Goal: Communication & Community: Answer question/provide support

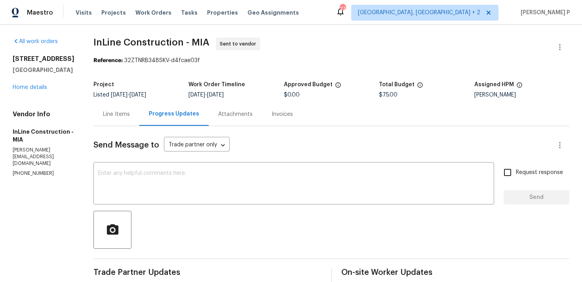
scroll to position [74, 0]
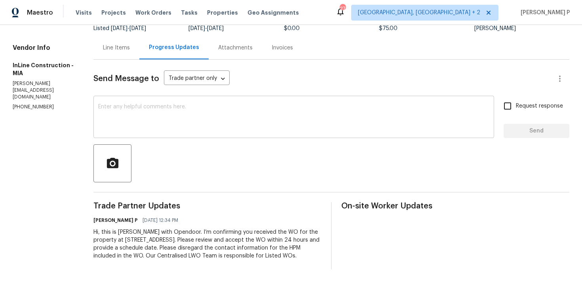
click at [115, 120] on textarea at bounding box center [293, 118] width 391 height 28
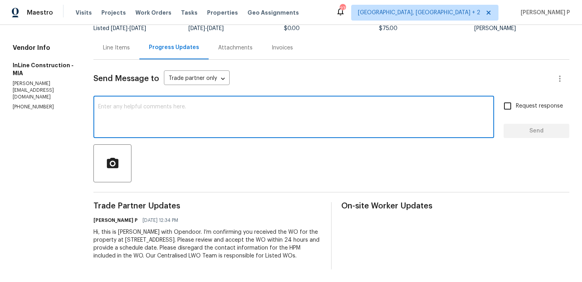
paste textarea "Just a reminder: Please accept the work order within an hour to avoid reassignm…"
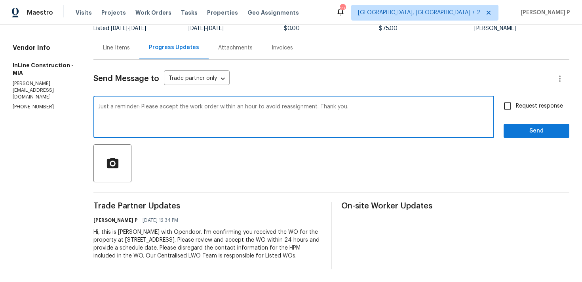
type textarea "Just a reminder: Please accept the work order within an hour to avoid reassignm…"
click at [540, 103] on label "Request response" at bounding box center [531, 106] width 64 height 17
click at [516, 103] on input "Request response" at bounding box center [507, 106] width 17 height 17
checkbox input "true"
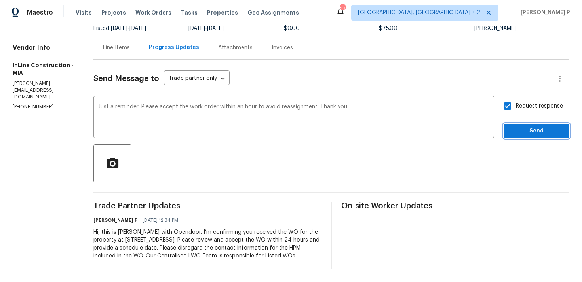
click at [524, 126] on span "Send" at bounding box center [536, 131] width 53 height 10
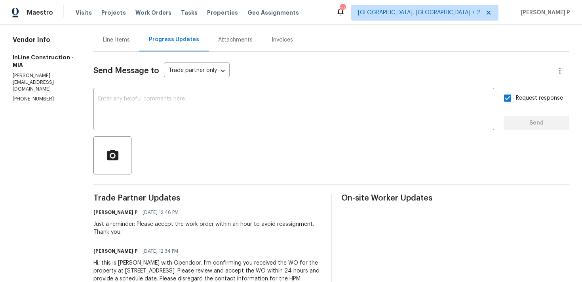
scroll to position [0, 0]
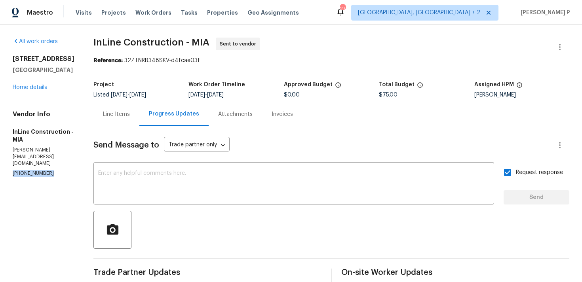
drag, startPoint x: 61, startPoint y: 179, endPoint x: 13, endPoint y: 175, distance: 48.1
click at [13, 175] on section "All work orders [STREET_ADDRESS] Home details Vendor Info InLine Construction -…" at bounding box center [44, 206] width 62 height 337
copy p "[PHONE_NUMBER]"
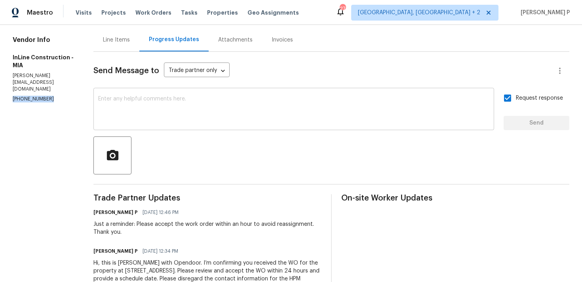
scroll to position [113, 0]
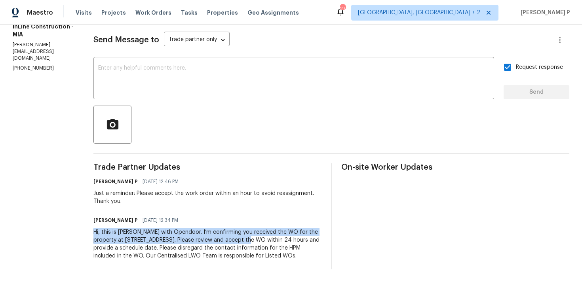
drag, startPoint x: 95, startPoint y: 224, endPoint x: 261, endPoint y: 230, distance: 166.0
click at [261, 230] on div "All work orders [STREET_ADDRESS] Home details Vendor Info InLine Construction -…" at bounding box center [291, 101] width 582 height 363
copy div "Hi, this is [PERSON_NAME] with Opendoor. I’m confirming you received the WO for…"
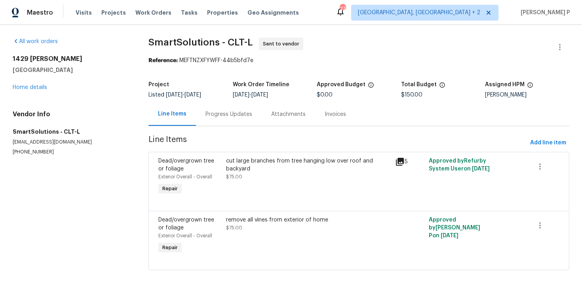
scroll to position [11, 0]
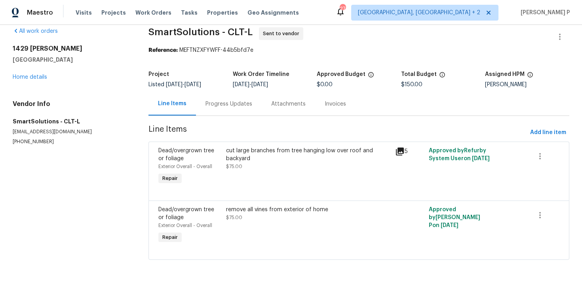
click at [228, 111] on div "Progress Updates" at bounding box center [229, 103] width 66 height 23
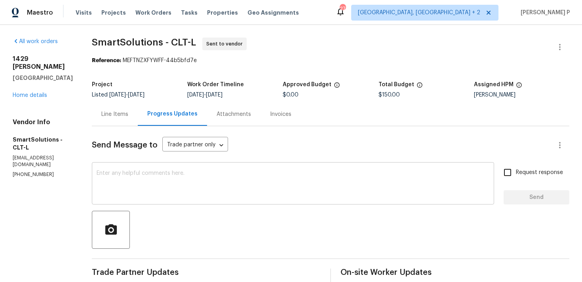
click at [127, 189] on textarea at bounding box center [293, 185] width 393 height 28
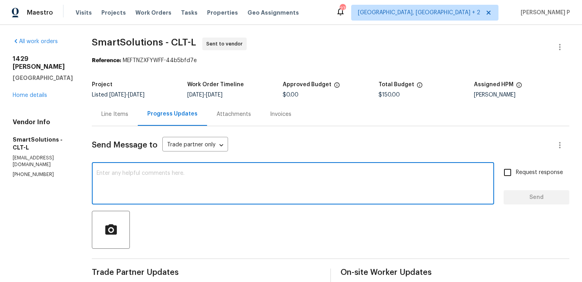
click at [127, 189] on textarea at bounding box center [293, 185] width 393 height 28
paste textarea "We regret to inform you that the work order has been reassigned as it was not a…"
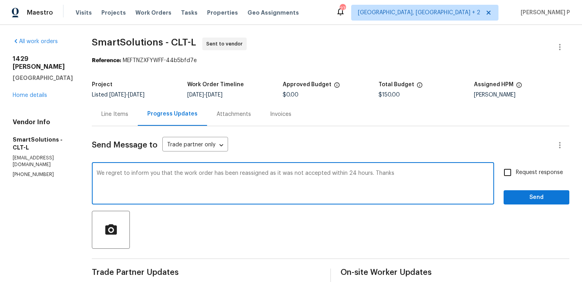
type textarea "We regret to inform you that the work order has been reassigned as it was not a…"
click at [528, 198] on span "Send" at bounding box center [536, 198] width 53 height 10
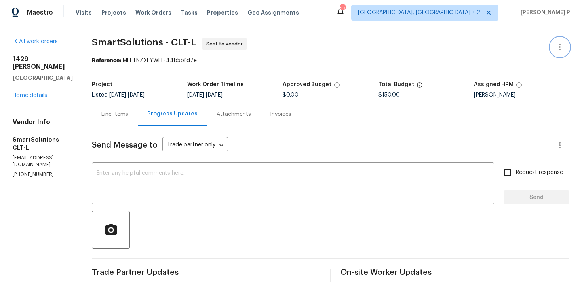
click at [560, 47] on icon "button" at bounding box center [560, 47] width 2 height 6
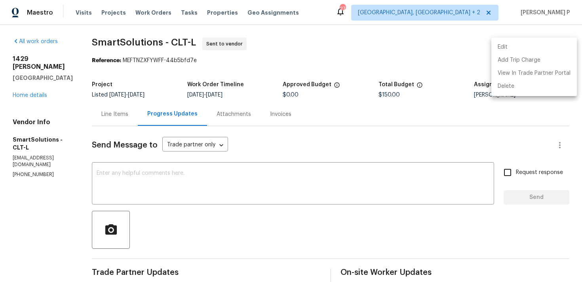
click at [505, 45] on li "Edit" at bounding box center [534, 47] width 86 height 13
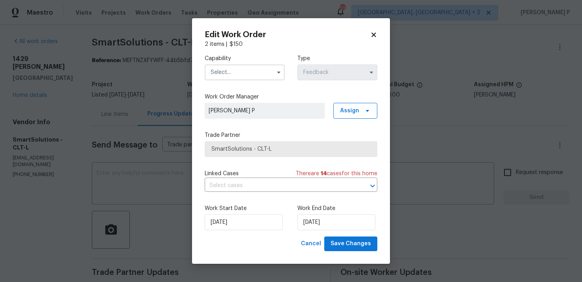
click at [249, 75] on input "text" at bounding box center [245, 73] width 80 height 16
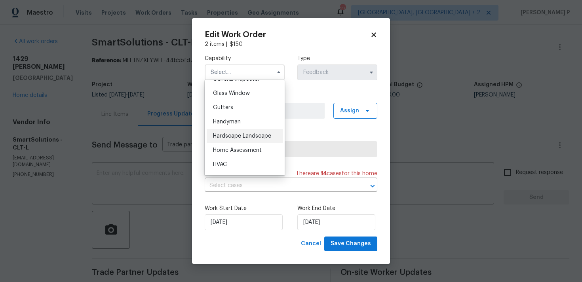
scroll to position [407, 0]
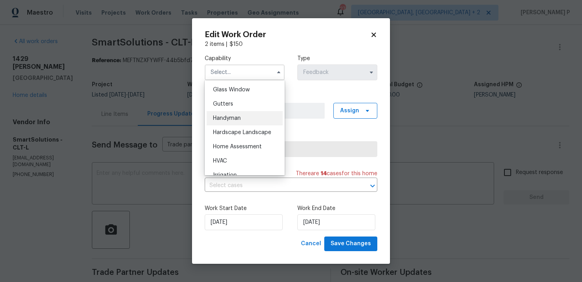
click at [231, 121] on span "Handyman" at bounding box center [227, 119] width 28 height 6
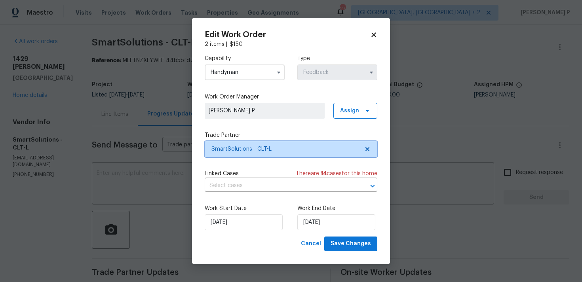
click at [235, 148] on span "SmartSolutions - CLT-L" at bounding box center [285, 149] width 148 height 8
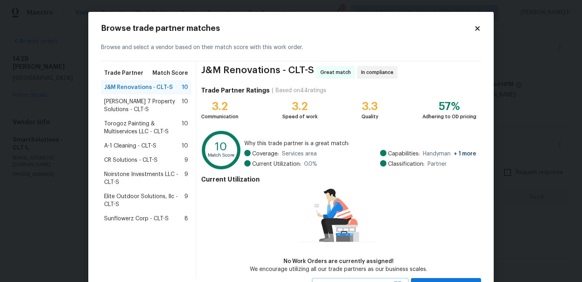
click at [478, 25] on icon at bounding box center [477, 28] width 7 height 7
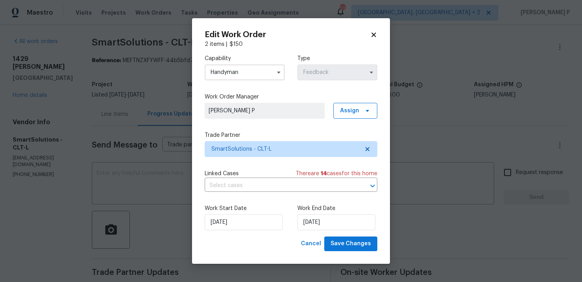
click at [245, 73] on input "Handyman" at bounding box center [245, 73] width 80 height 16
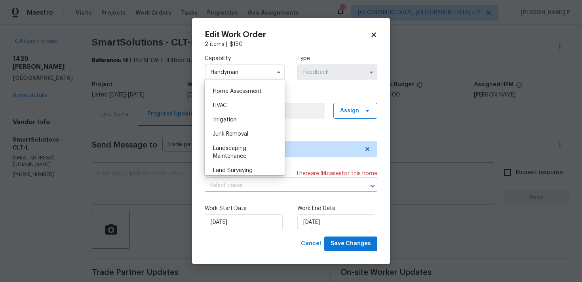
scroll to position [475, 0]
click at [238, 139] on div "Landscaping Maintenance" at bounding box center [245, 139] width 76 height 22
type input "Landscaping Maintenance"
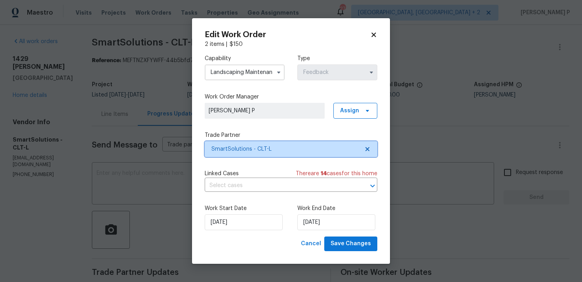
click at [245, 154] on span "SmartSolutions - CLT-L" at bounding box center [291, 149] width 173 height 16
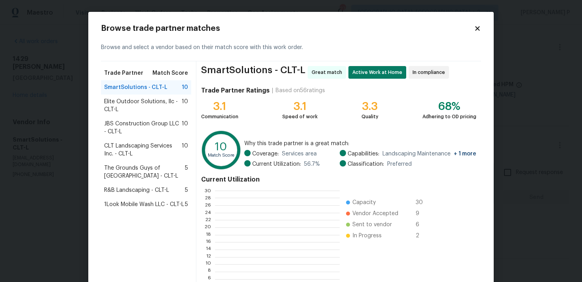
scroll to position [111, 124]
click at [132, 108] on span "Elite Outdoor Solutions, llc - CLT-L" at bounding box center [143, 106] width 78 height 16
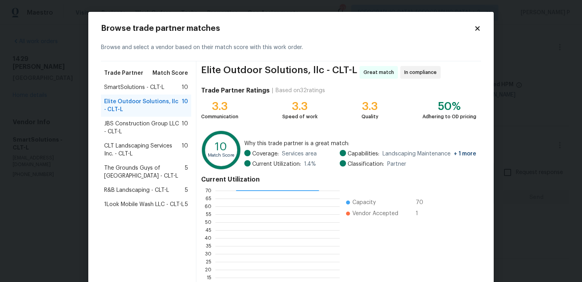
click at [135, 123] on span "JBS Construction Group LLC - CLT-L" at bounding box center [143, 128] width 78 height 16
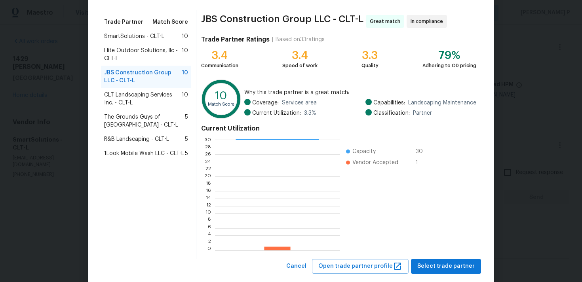
scroll to position [67, 0]
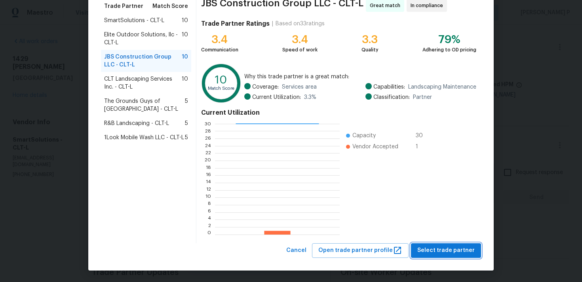
click at [433, 247] on span "Select trade partner" at bounding box center [445, 251] width 57 height 10
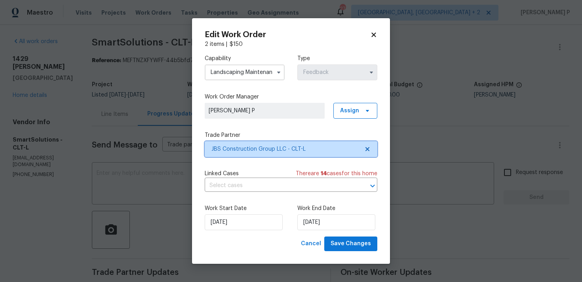
scroll to position [0, 0]
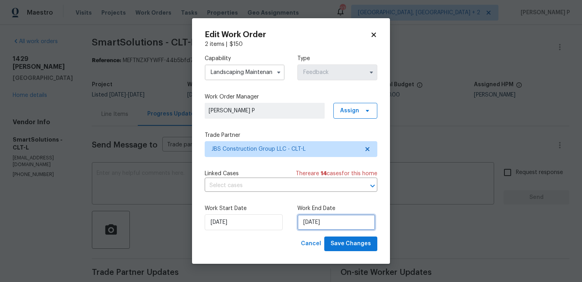
click at [328, 226] on input "13/08/2025" at bounding box center [336, 223] width 78 height 16
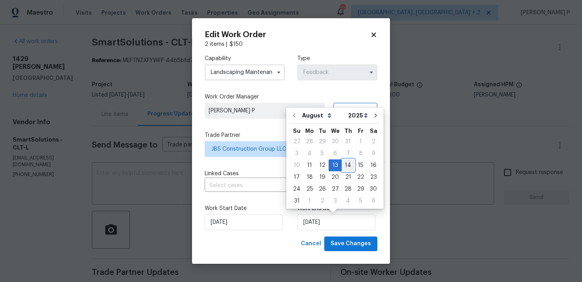
click at [346, 164] on div "14" at bounding box center [348, 165] width 13 height 11
type input "14/08/2025"
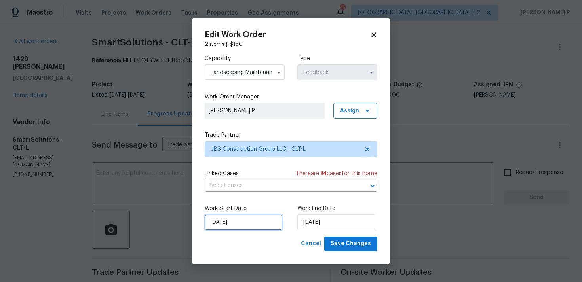
click at [253, 219] on input "11/08/2025" at bounding box center [244, 223] width 78 height 16
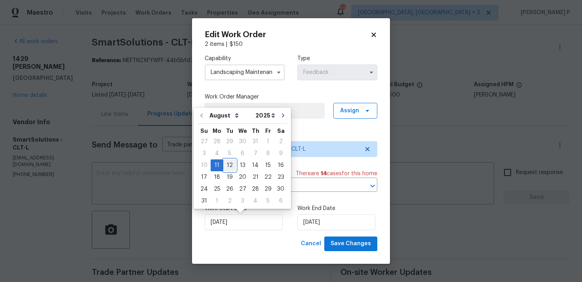
click at [230, 169] on div "12" at bounding box center [229, 165] width 13 height 11
type input "12/08/2025"
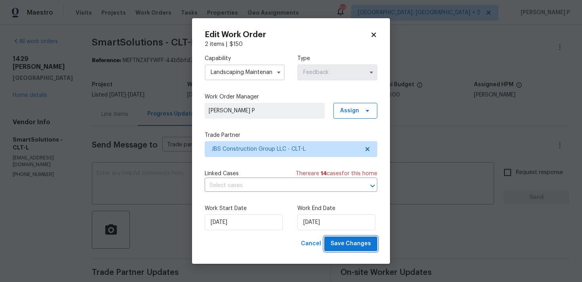
click at [363, 243] on span "Save Changes" at bounding box center [351, 244] width 40 height 10
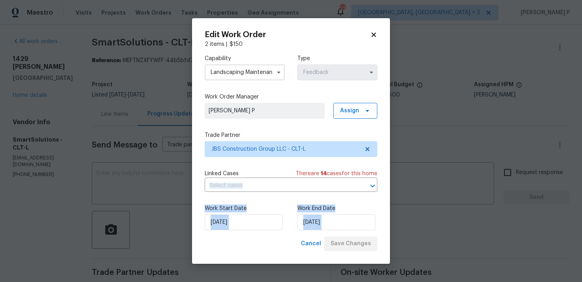
drag, startPoint x: 363, startPoint y: 243, endPoint x: 191, endPoint y: 184, distance: 181.3
click at [192, 185] on div "Edit Work Order 2 items | $ 150 Capability Landscaping Maintenance Type Feedbac…" at bounding box center [291, 141] width 198 height 246
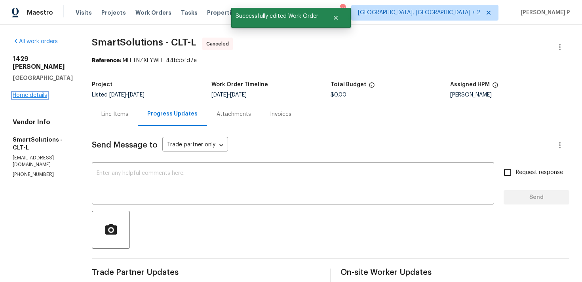
click at [35, 93] on link "Home details" at bounding box center [30, 96] width 34 height 6
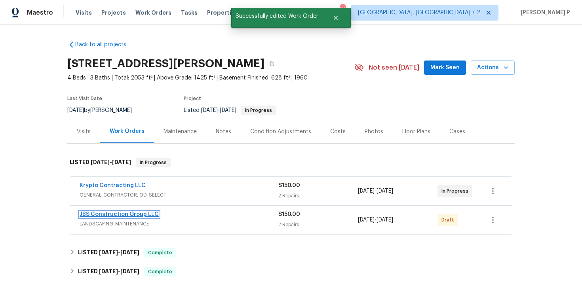
click at [118, 212] on link "JBS Construction Group LLC" at bounding box center [119, 215] width 79 height 6
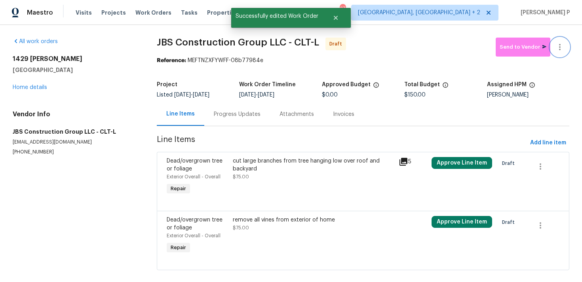
click at [559, 44] on icon "button" at bounding box center [560, 47] width 10 height 10
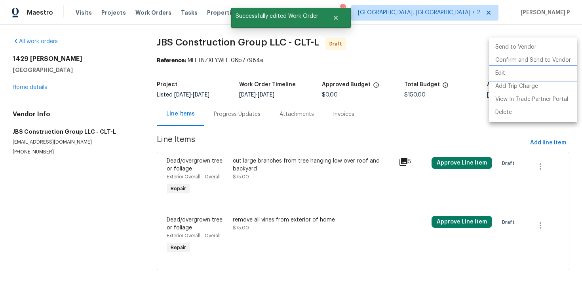
click at [503, 76] on li "Edit" at bounding box center [533, 73] width 88 height 13
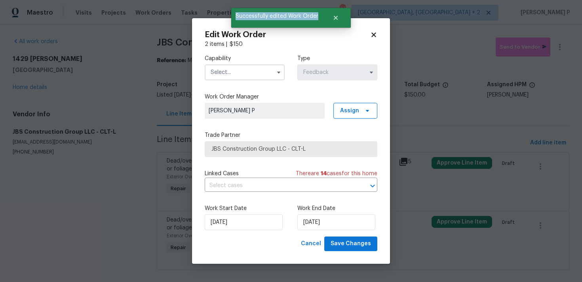
click at [245, 68] on input "text" at bounding box center [245, 73] width 80 height 16
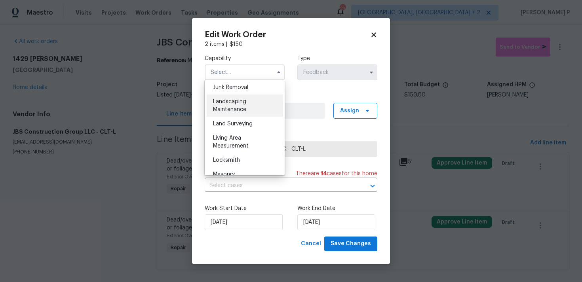
scroll to position [506, 0]
click at [242, 106] on span "Landscaping Maintenance" at bounding box center [229, 107] width 33 height 13
type input "Landscaping Maintenance"
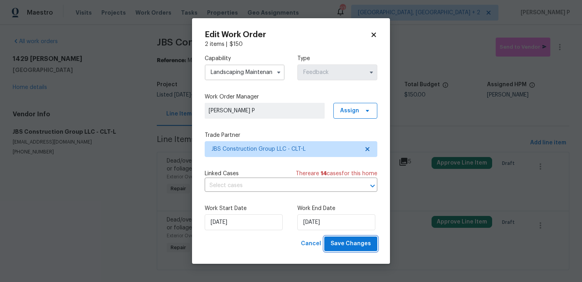
click at [345, 246] on span "Save Changes" at bounding box center [351, 244] width 40 height 10
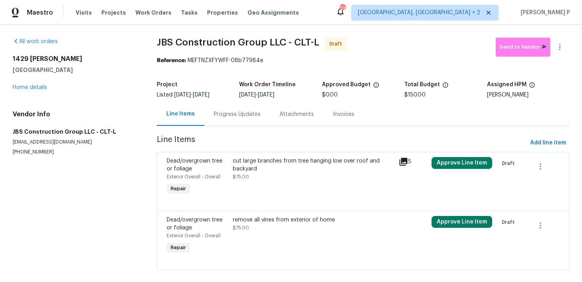
click at [223, 119] on div "Progress Updates" at bounding box center [237, 114] width 66 height 23
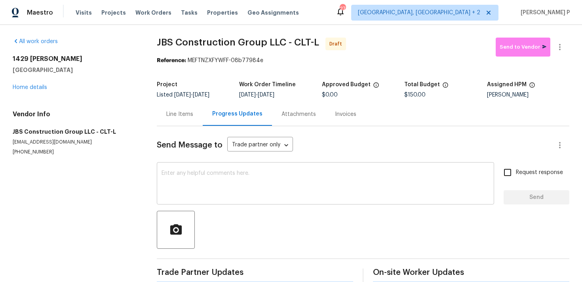
click at [217, 188] on textarea at bounding box center [326, 185] width 328 height 28
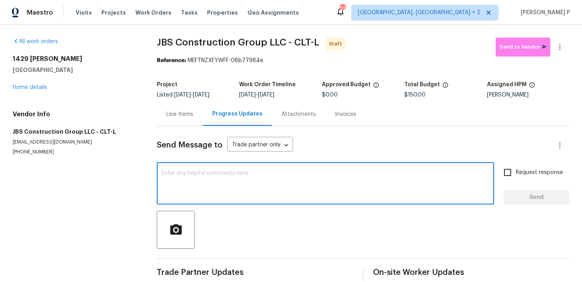
paste textarea "Hi, this is Ramyasri with Opendoor. I’m confirming you received the WO for the …"
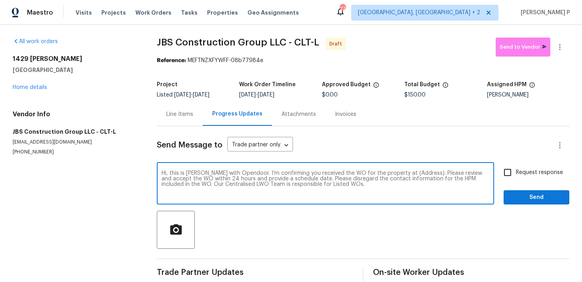
drag, startPoint x: 396, startPoint y: 175, endPoint x: 422, endPoint y: 173, distance: 25.8
click at [422, 173] on textarea "Hi, this is Ramyasri with Opendoor. I’m confirming you received the WO for the …" at bounding box center [326, 185] width 328 height 28
paste textarea "1429 Alexander Rd, Rock Hill, SC 29732"
type textarea "Hi, this is Ramyasri with Opendoor. I’m confirming you received the WO for the …"
click at [545, 184] on div "Request response Send" at bounding box center [537, 184] width 66 height 40
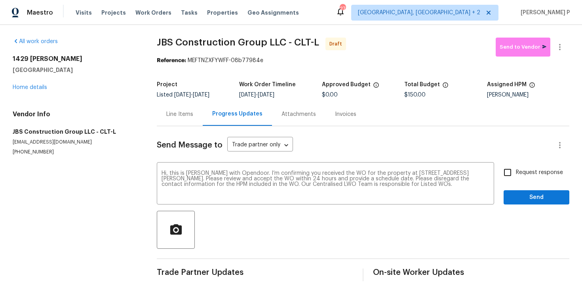
click at [530, 163] on div "Send Message to Trade partner only Trade partner only ​ Hi, this is Ramyasri wi…" at bounding box center [363, 203] width 413 height 155
click at [528, 179] on label "Request response" at bounding box center [531, 172] width 64 height 17
click at [516, 179] on input "Request response" at bounding box center [507, 172] width 17 height 17
checkbox input "true"
click at [518, 200] on span "Send" at bounding box center [536, 198] width 53 height 10
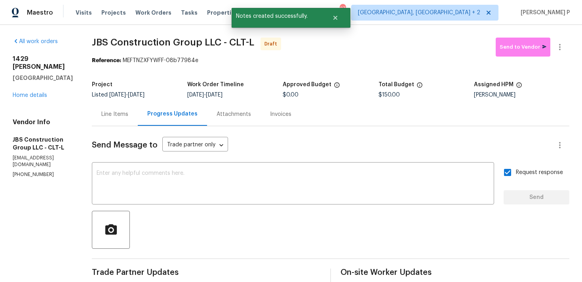
click at [350, 246] on div at bounding box center [331, 230] width 478 height 38
click at [563, 50] on icon "button" at bounding box center [560, 47] width 10 height 10
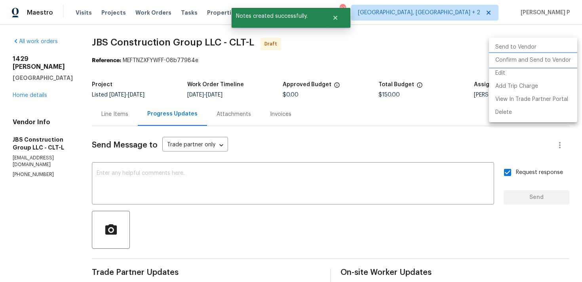
click at [540, 57] on li "Confirm and Send to Vendor" at bounding box center [533, 60] width 88 height 13
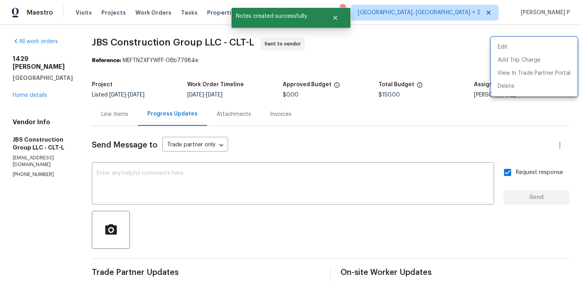
click at [246, 207] on div at bounding box center [291, 141] width 582 height 282
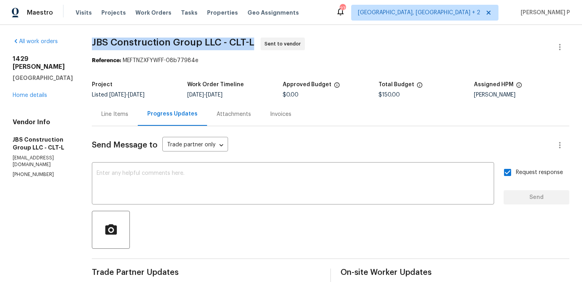
drag, startPoint x: 116, startPoint y: 40, endPoint x: 286, endPoint y: 43, distance: 169.5
click at [286, 43] on div "All work orders 1429 Alexander Rd Rock Hill, SC 29732 Home details Vendor Info …" at bounding box center [291, 191] width 582 height 332
copy span "JBS Construction Group LLC - CLT-L"
click at [161, 64] on div "Reference: MEFTNZXFYWFF-08b77984e" at bounding box center [331, 61] width 478 height 8
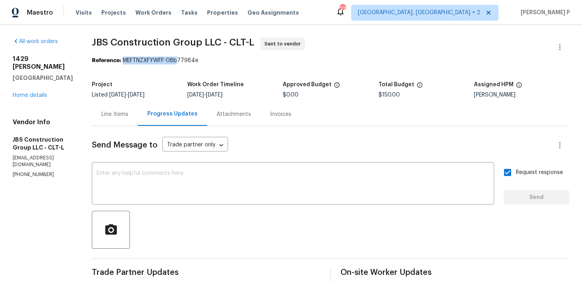
drag, startPoint x: 148, startPoint y: 61, endPoint x: 297, endPoint y: 61, distance: 148.5
click at [291, 61] on div "Reference: MEFTNZXFYWFF-08b77984e" at bounding box center [331, 61] width 478 height 8
copy div "MEFTNZXFYWFF-08b77984e"
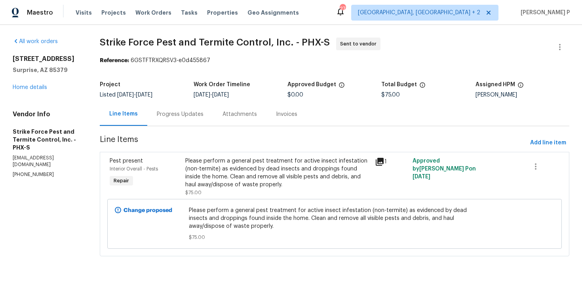
click at [196, 116] on div "Progress Updates" at bounding box center [180, 114] width 47 height 8
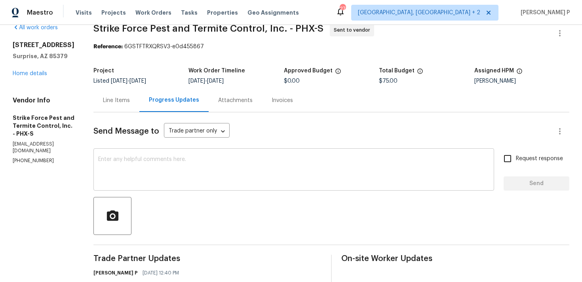
scroll to position [74, 0]
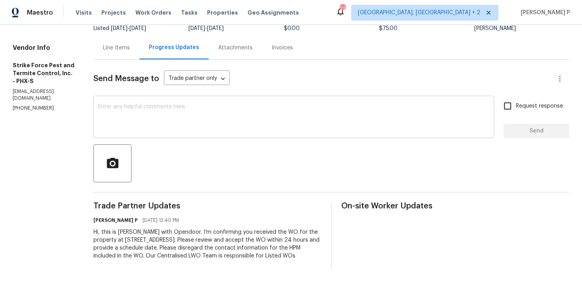
click at [117, 104] on textarea at bounding box center [293, 118] width 391 height 28
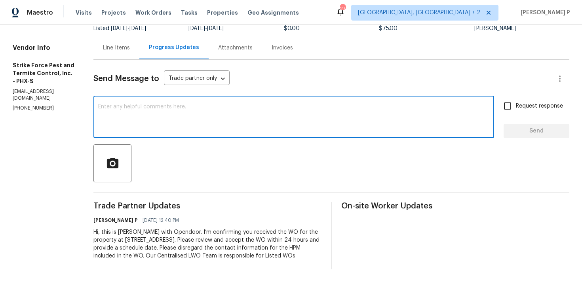
paste textarea "Just a reminder: Please accept the work order within an hour to avoid reassignm…"
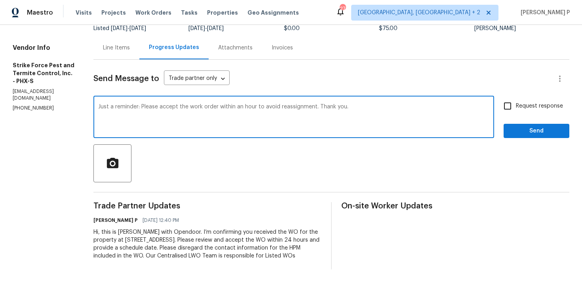
type textarea "Just a reminder: Please accept the work order within an hour to avoid reassignm…"
click at [516, 99] on input "Request response" at bounding box center [507, 106] width 17 height 17
checkbox input "true"
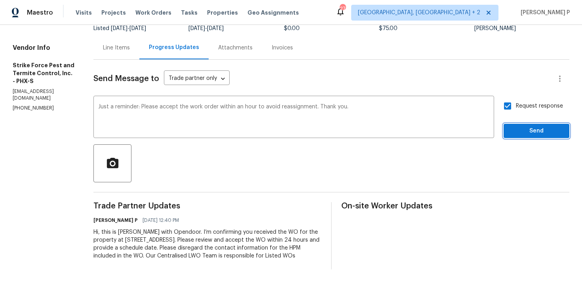
click at [514, 126] on span "Send" at bounding box center [536, 131] width 53 height 10
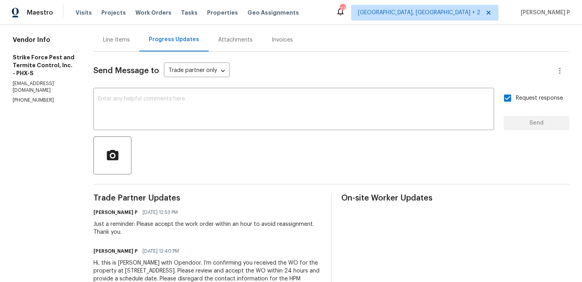
scroll to position [0, 0]
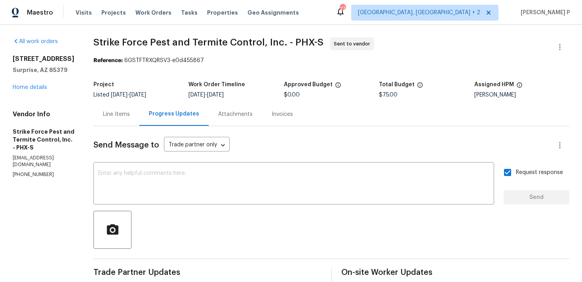
click at [177, 89] on div "Project" at bounding box center [140, 87] width 95 height 10
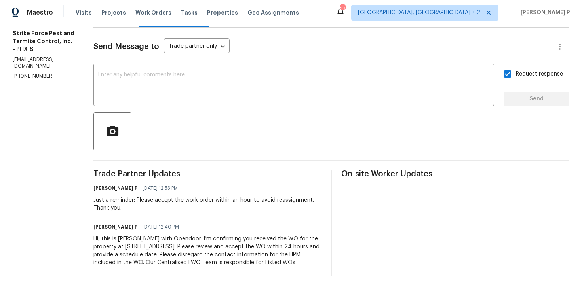
scroll to position [113, 0]
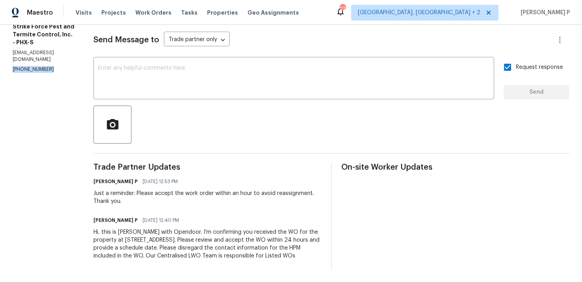
drag, startPoint x: 59, startPoint y: 63, endPoint x: 3, endPoint y: 63, distance: 55.8
click at [2, 63] on div "All work orders 15369 W Wethersfield Rd Surprise, AZ 85379 Home details Vendor …" at bounding box center [291, 101] width 582 height 363
copy p "(480) 922-8800"
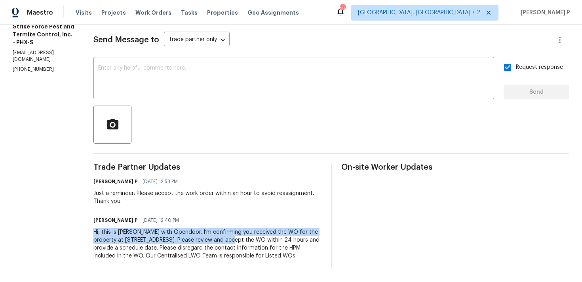
drag, startPoint x: 99, startPoint y: 225, endPoint x: 247, endPoint y: 231, distance: 147.4
click at [247, 231] on div "Hi, this is Ramyasri with Opendoor. I’m confirming you received the WO for the …" at bounding box center [207, 244] width 228 height 32
copy div "Hi, this is Ramyasri with Opendoor. I’m confirming you received the WO for the …"
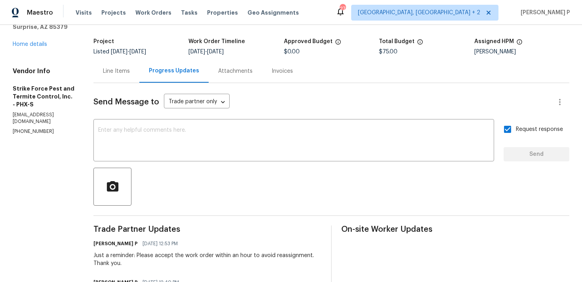
scroll to position [0, 0]
